Goal: Check status: Check status

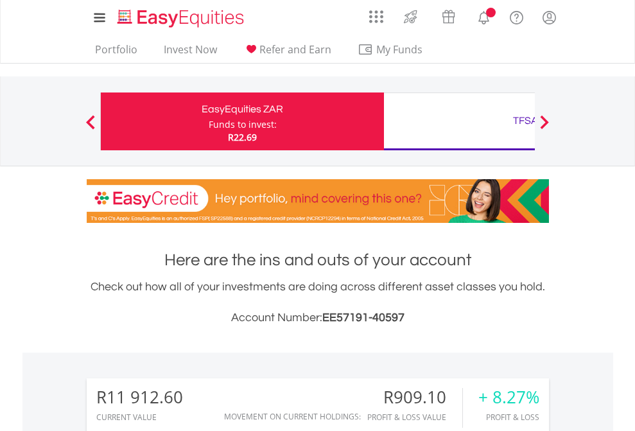
scroll to position [123, 202]
click at [209, 121] on div "Funds to invest:" at bounding box center [243, 124] width 68 height 13
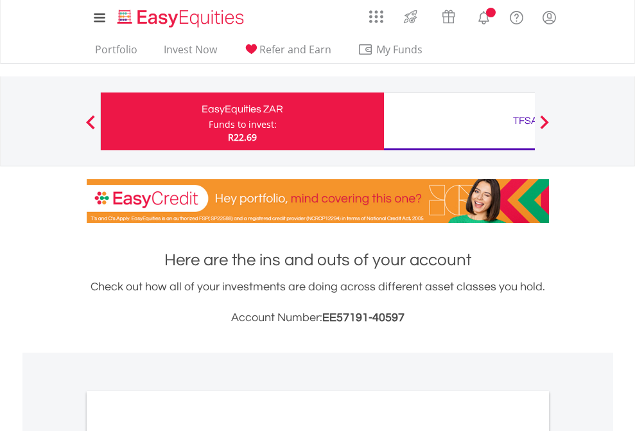
scroll to position [772, 0]
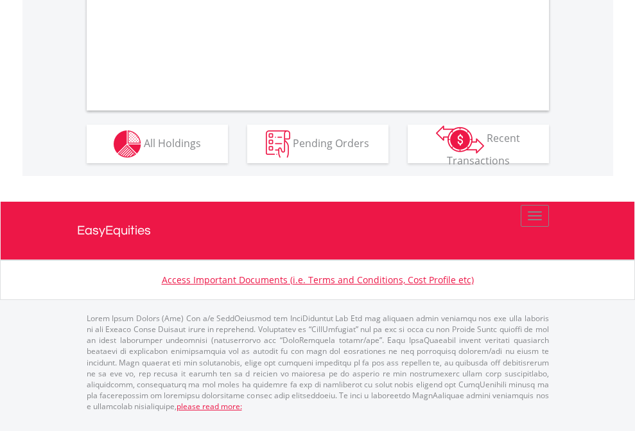
click at [144, 150] on span "All Holdings" at bounding box center [172, 143] width 57 height 14
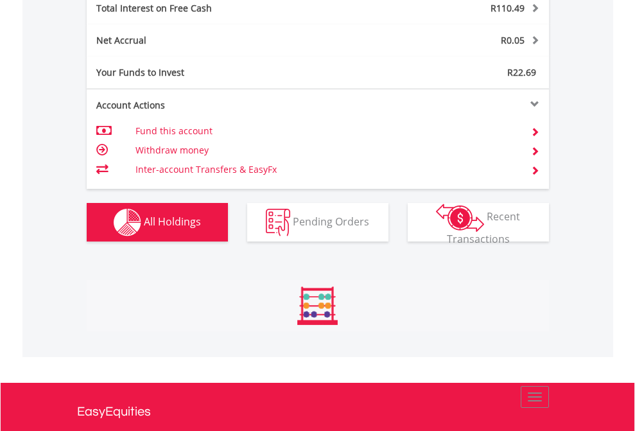
scroll to position [123, 202]
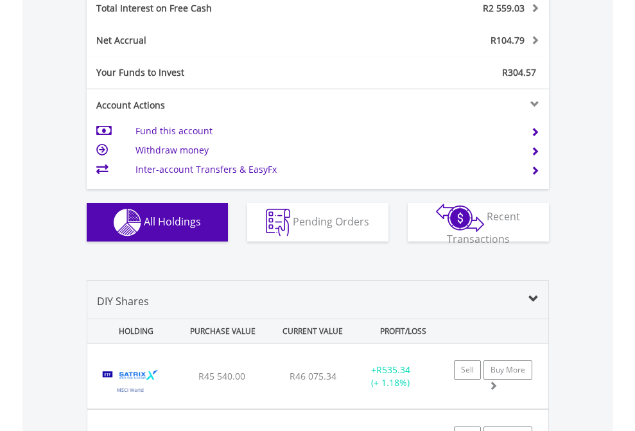
scroll to position [1480, 0]
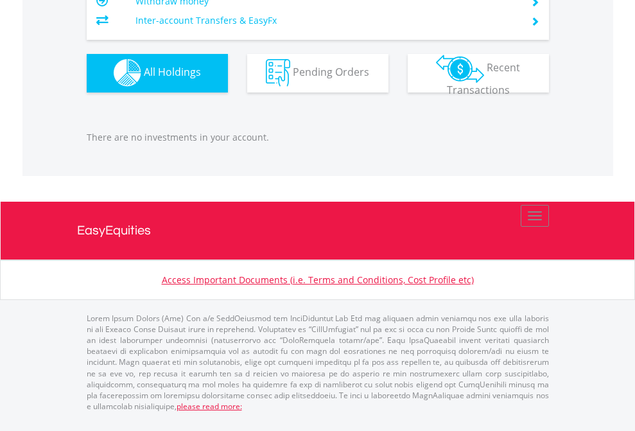
scroll to position [123, 202]
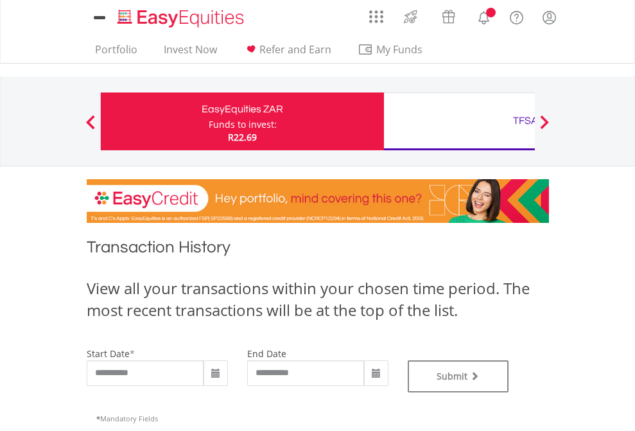
type input "**********"
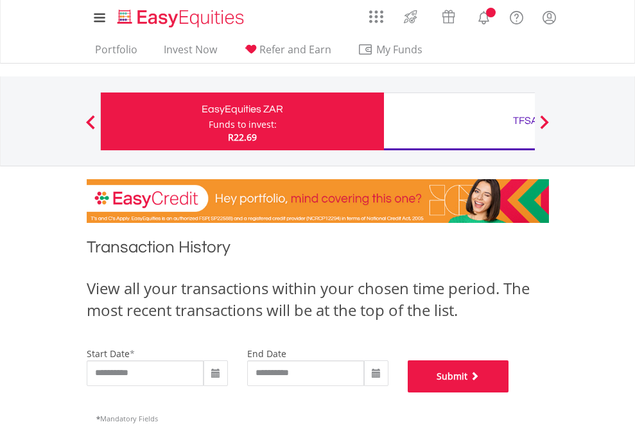
click at [509, 393] on button "Submit" at bounding box center [459, 376] width 102 height 32
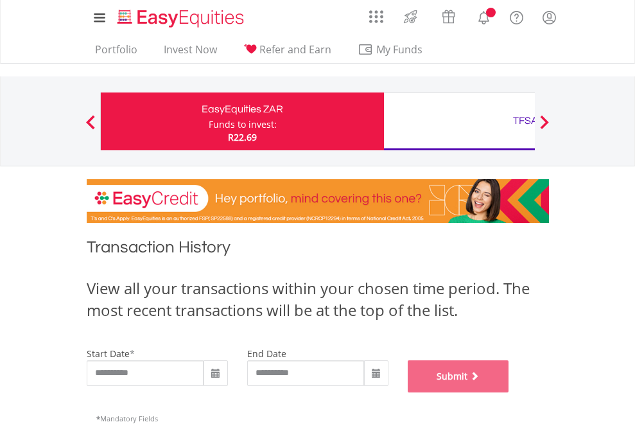
scroll to position [521, 0]
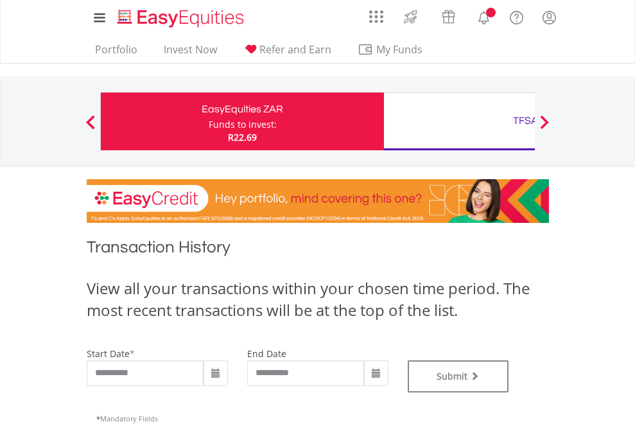
click at [459, 121] on div "TFSA" at bounding box center [526, 121] width 268 height 18
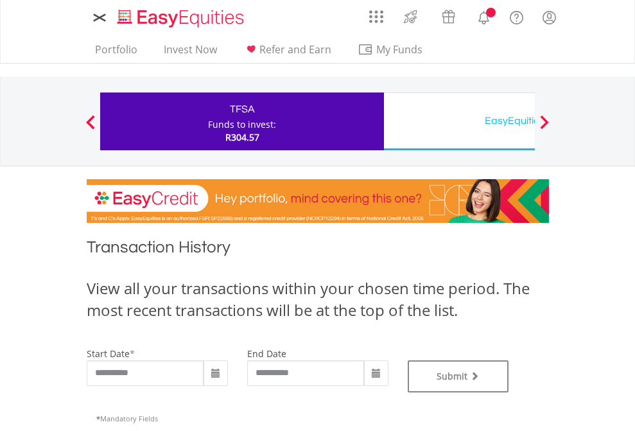
type input "**********"
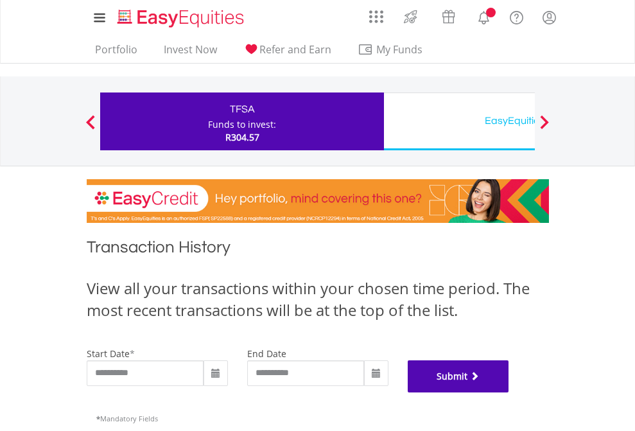
click at [509, 393] on button "Submit" at bounding box center [459, 376] width 102 height 32
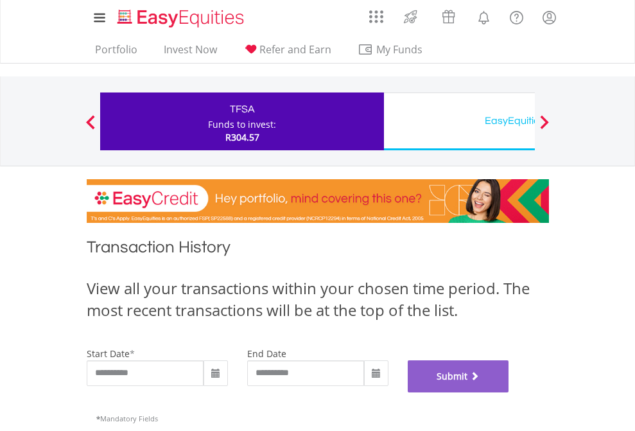
scroll to position [521, 0]
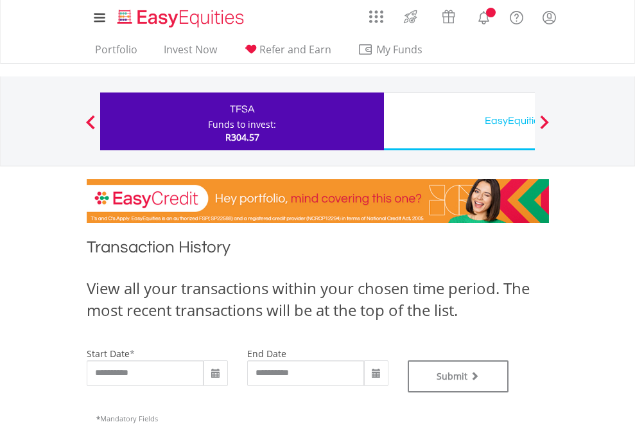
click at [459, 121] on div "EasyEquities USD" at bounding box center [526, 121] width 268 height 18
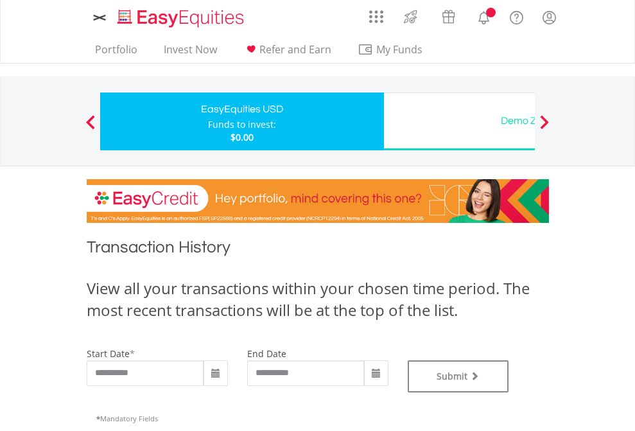
type input "**********"
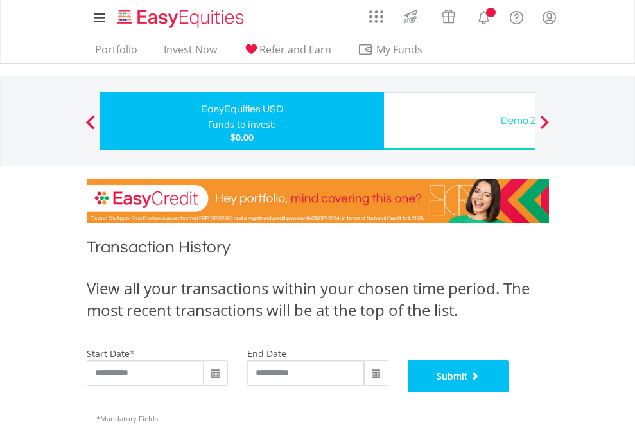
click at [509, 393] on button "Submit" at bounding box center [459, 376] width 102 height 32
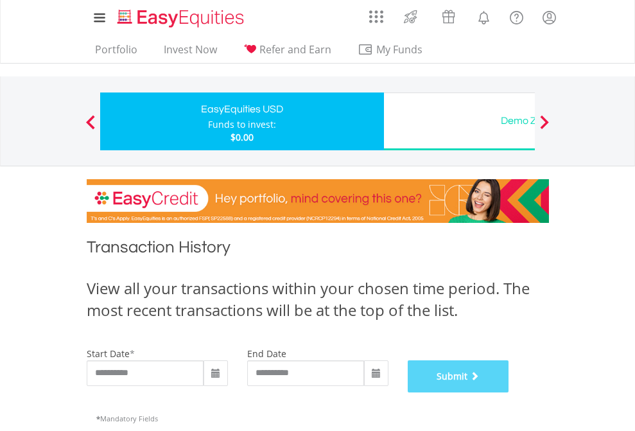
scroll to position [521, 0]
